Goal: Transaction & Acquisition: Purchase product/service

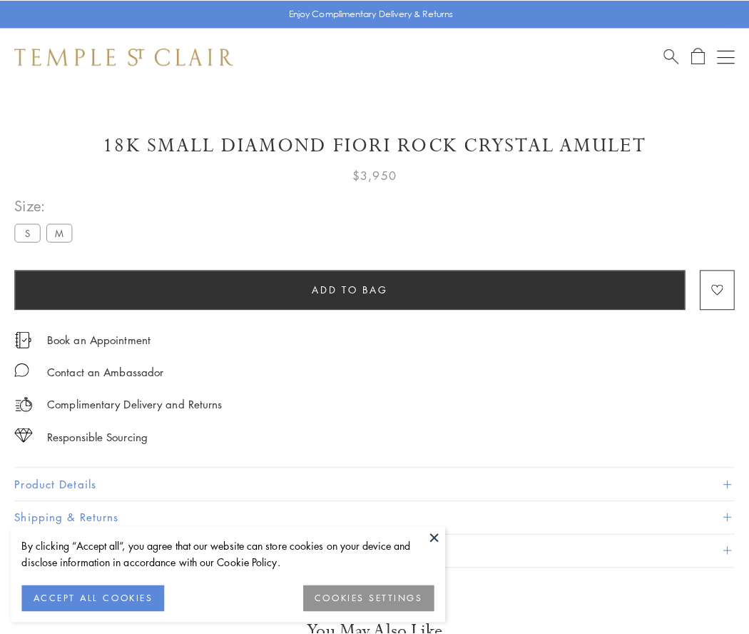
scroll to position [84, 0]
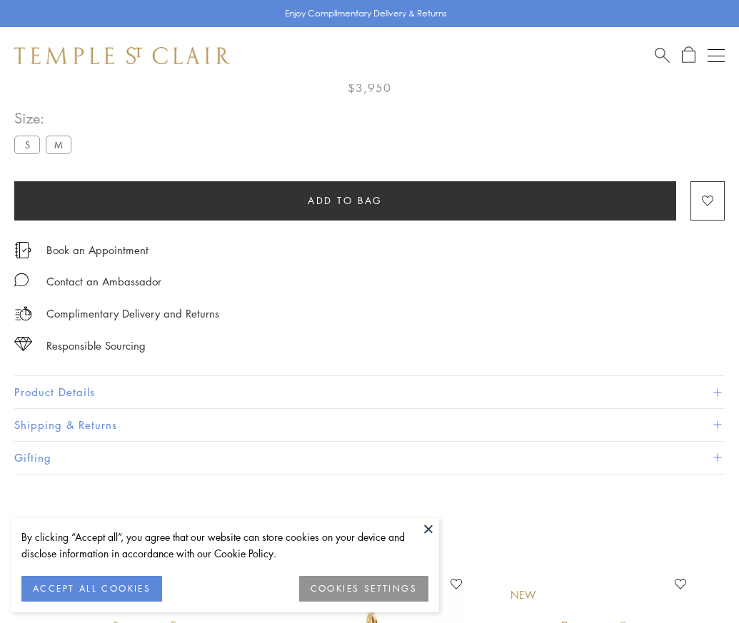
click at [345, 200] on span "Add to bag" at bounding box center [345, 201] width 75 height 16
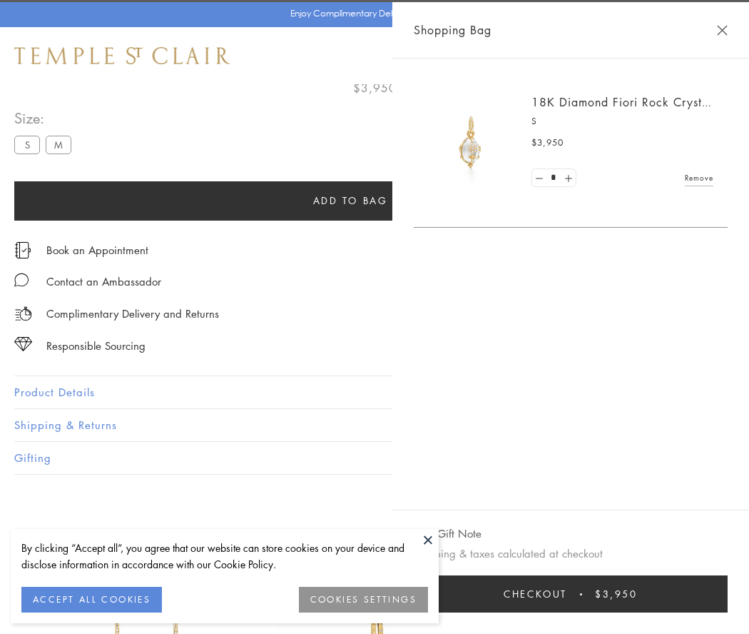
click at [728, 594] on button "Checkout $3,950" at bounding box center [571, 593] width 314 height 37
